Goal: Transaction & Acquisition: Purchase product/service

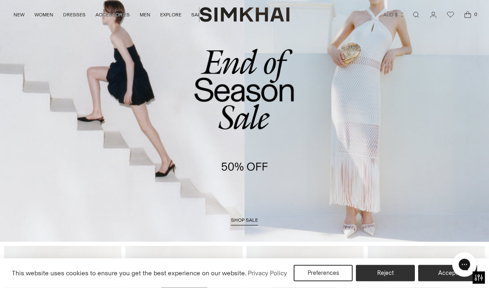
scroll to position [52, 0]
click at [245, 219] on span "shop sale" at bounding box center [244, 220] width 27 height 6
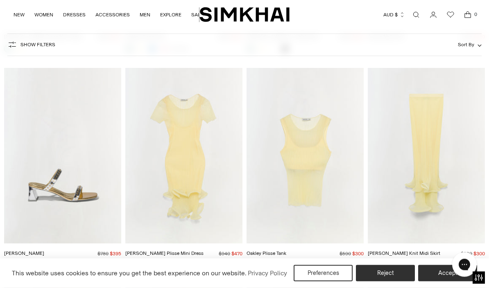
scroll to position [3941, 0]
click at [57, 188] on img "Rivet Sandal" at bounding box center [62, 156] width 117 height 176
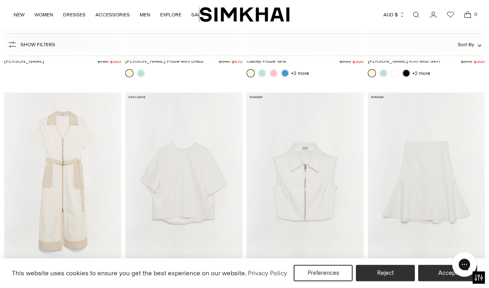
scroll to position [4134, 0]
click at [59, 174] on img "Hanover Cotton Midi Dress" at bounding box center [62, 180] width 117 height 176
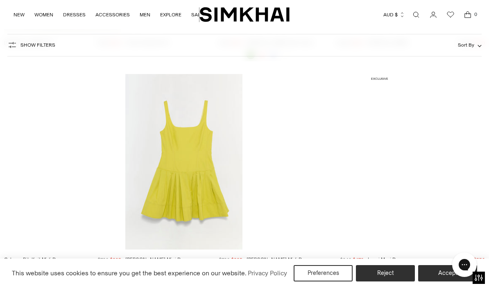
scroll to position [5002, 0]
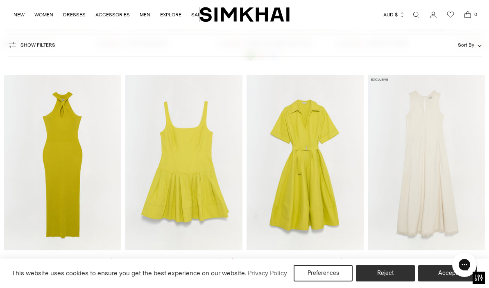
click at [264, 268] on link at bounding box center [262, 272] width 8 height 8
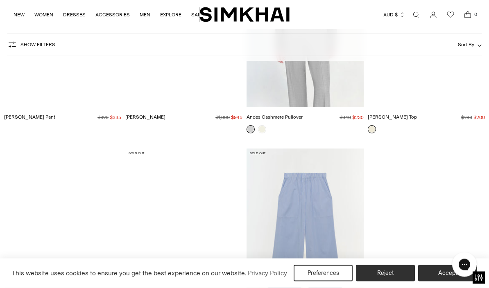
scroll to position [12299, 0]
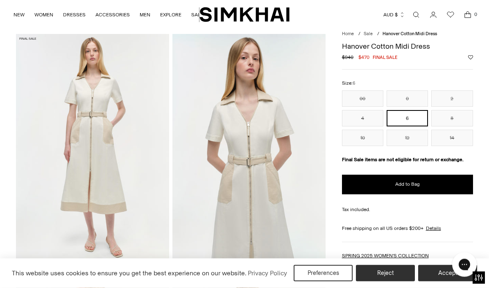
scroll to position [23, 0]
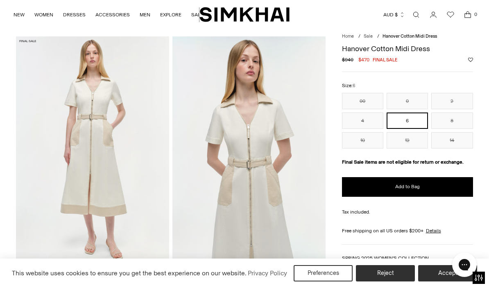
click at [370, 122] on button "4" at bounding box center [362, 121] width 41 height 16
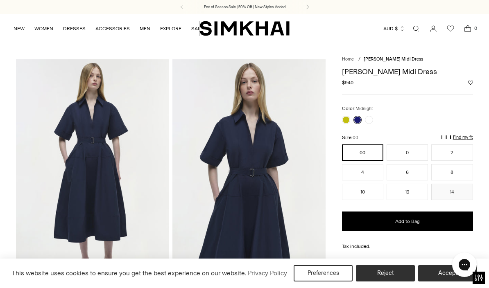
click at [372, 117] on link at bounding box center [369, 120] width 8 height 8
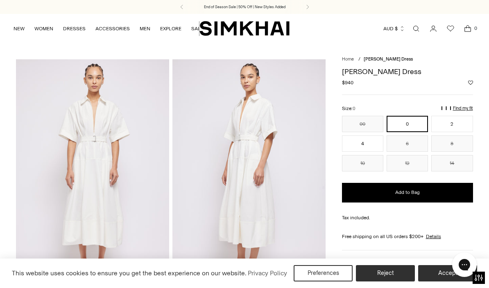
click at [368, 144] on button "4" at bounding box center [362, 143] width 41 height 16
click at [420, 194] on button "Add to Bag" at bounding box center [407, 193] width 131 height 20
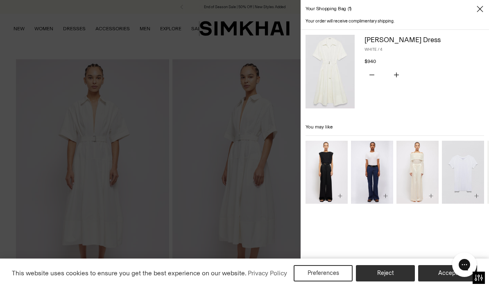
click at [43, 179] on div at bounding box center [244, 144] width 489 height 288
